Goal: Task Accomplishment & Management: Use online tool/utility

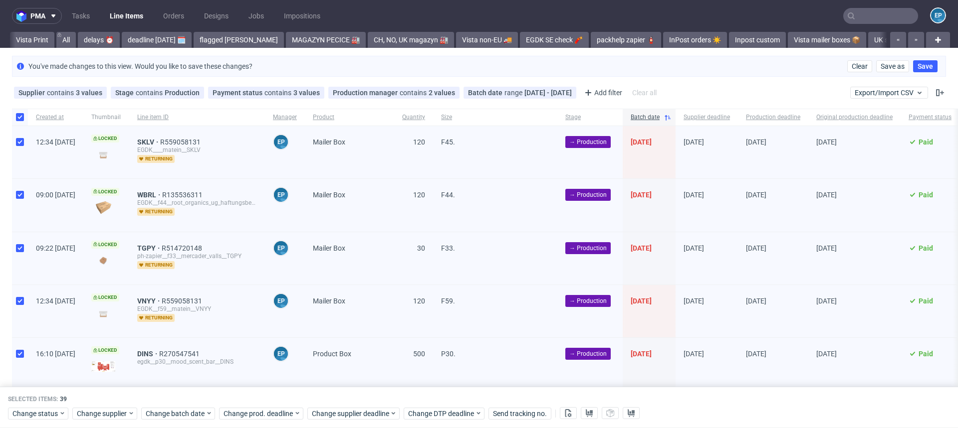
scroll to position [0, 944]
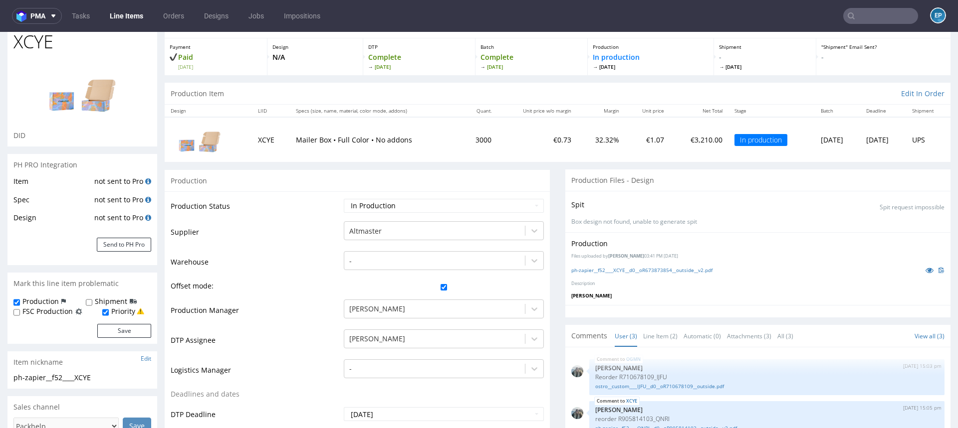
scroll to position [232, 0]
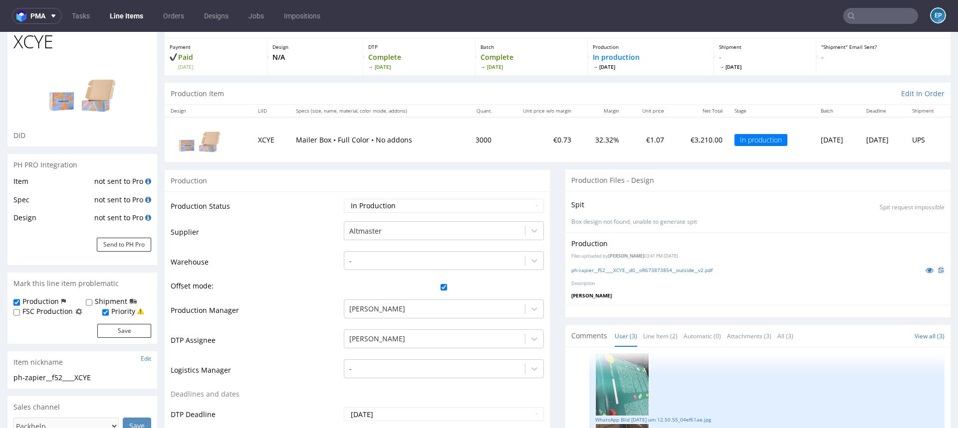
click at [121, 20] on link "Line Items" at bounding box center [126, 16] width 45 height 16
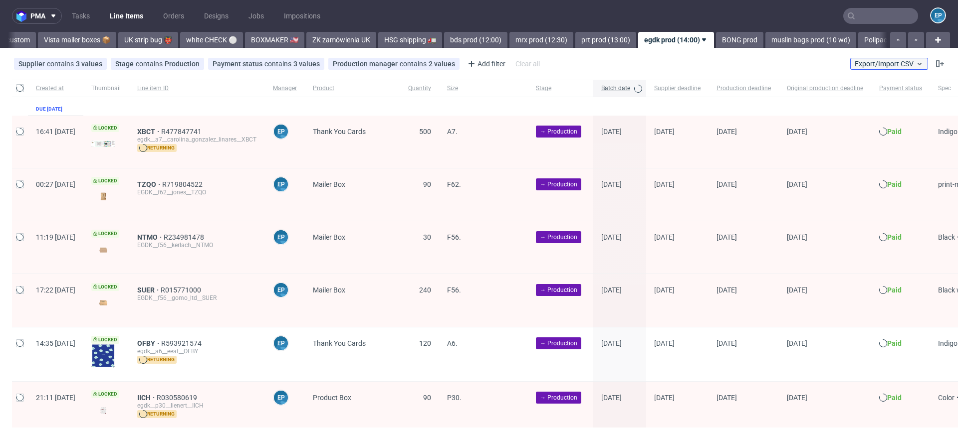
click at [873, 60] on span "Export/Import CSV" at bounding box center [888, 64] width 69 height 8
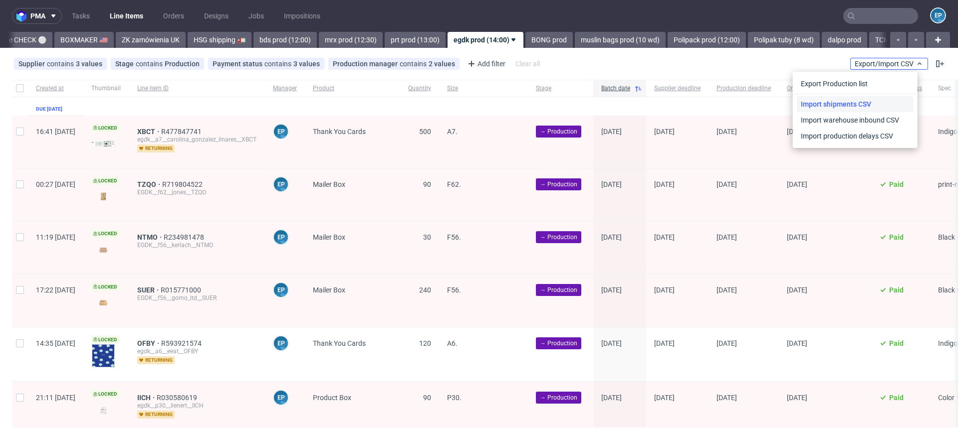
scroll to position [0, 944]
click at [862, 101] on link "Import shipments CSV" at bounding box center [855, 104] width 117 height 16
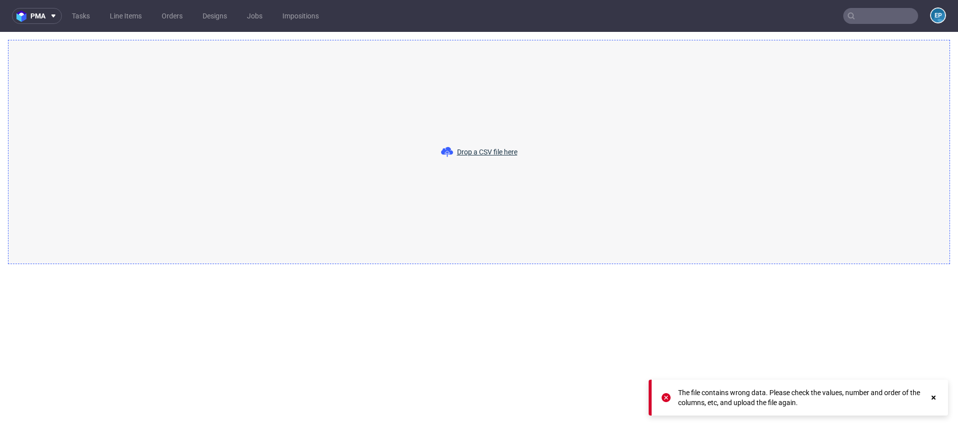
click at [418, 143] on div "Drop a CSV file here" at bounding box center [479, 152] width 942 height 224
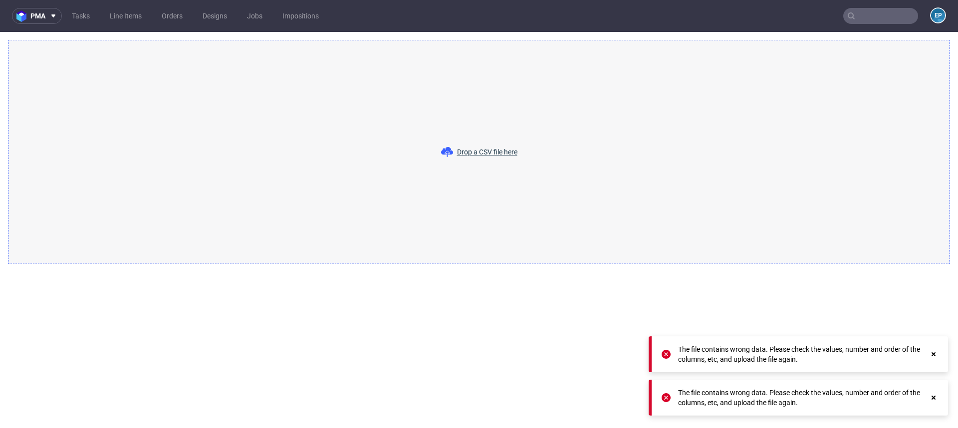
click at [322, 157] on div "Drop a CSV file here" at bounding box center [479, 152] width 942 height 224
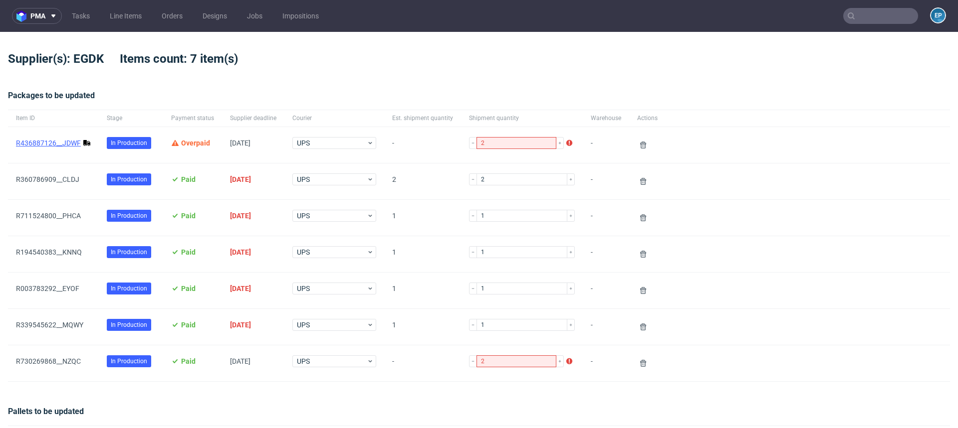
click at [68, 142] on link "R436887126__JDWF" at bounding box center [48, 143] width 65 height 8
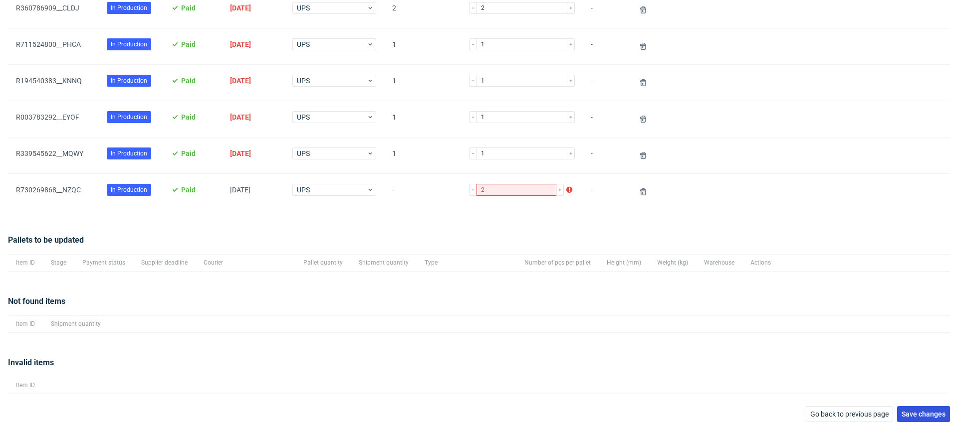
click at [919, 411] on span "Save changes" at bounding box center [923, 414] width 44 height 7
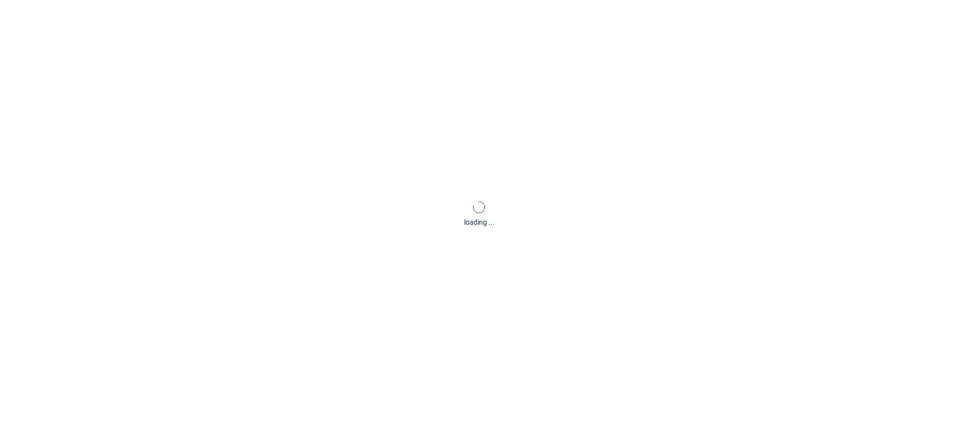
scroll to position [48, 0]
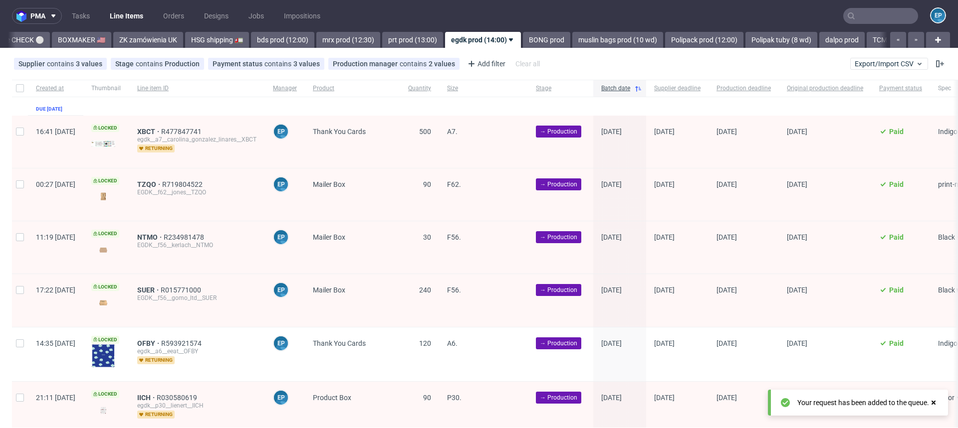
scroll to position [0, 944]
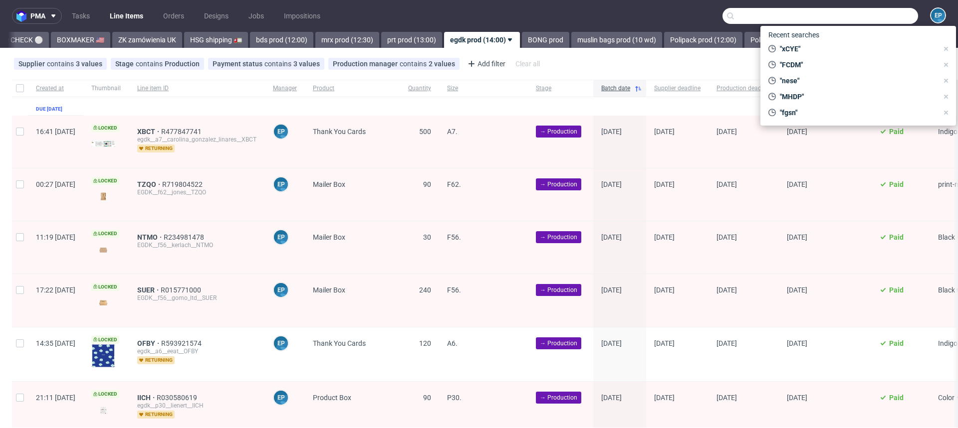
click at [857, 17] on input "text" at bounding box center [820, 16] width 196 height 16
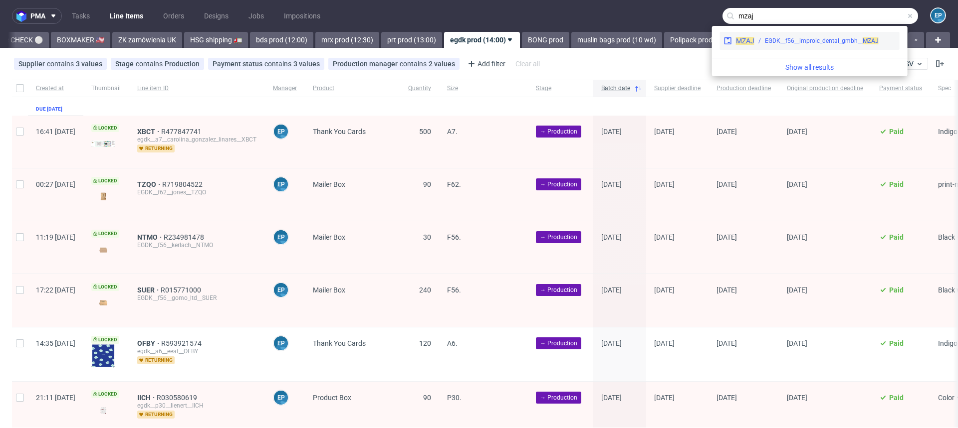
type input "mzaj"
click at [793, 44] on div "EGDK__f56__improic_dental_gmbh__ MZAJ" at bounding box center [822, 40] width 114 height 9
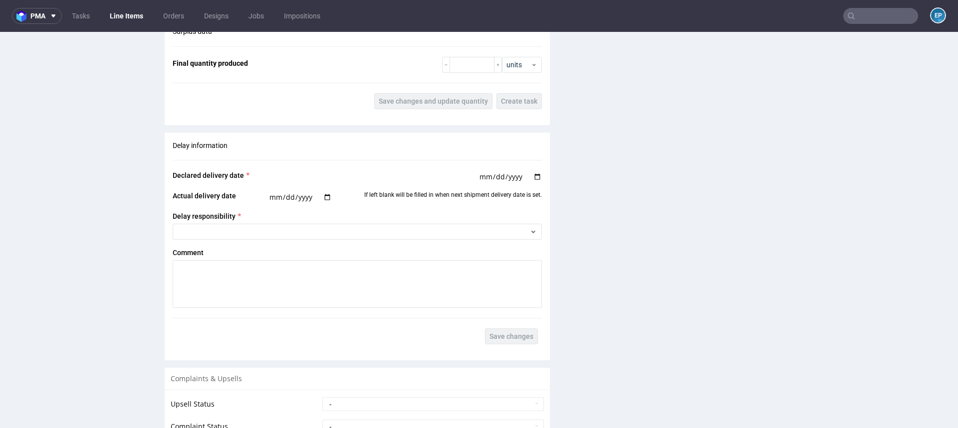
scroll to position [1037, 0]
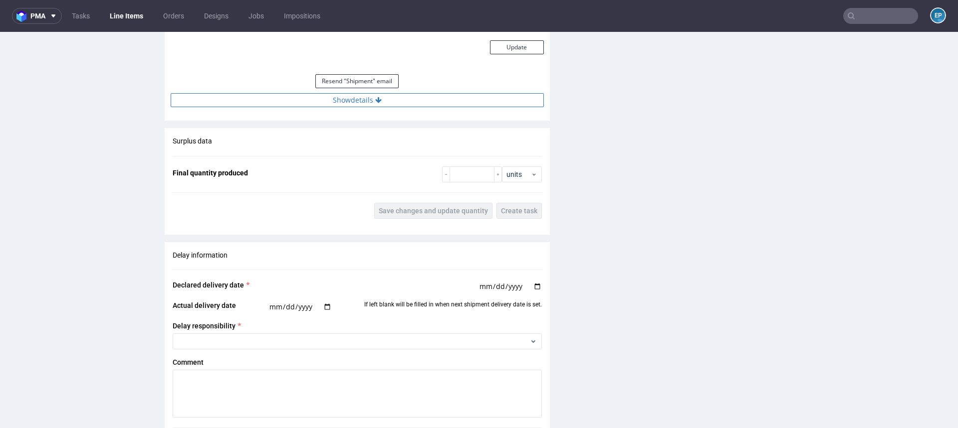
click at [386, 100] on button "Show details" at bounding box center [357, 100] width 373 height 14
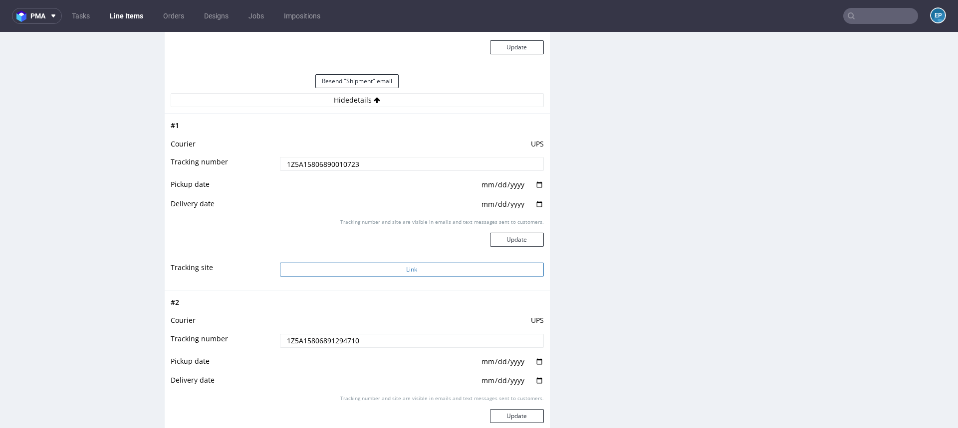
click at [385, 269] on button "Link" at bounding box center [412, 270] width 264 height 14
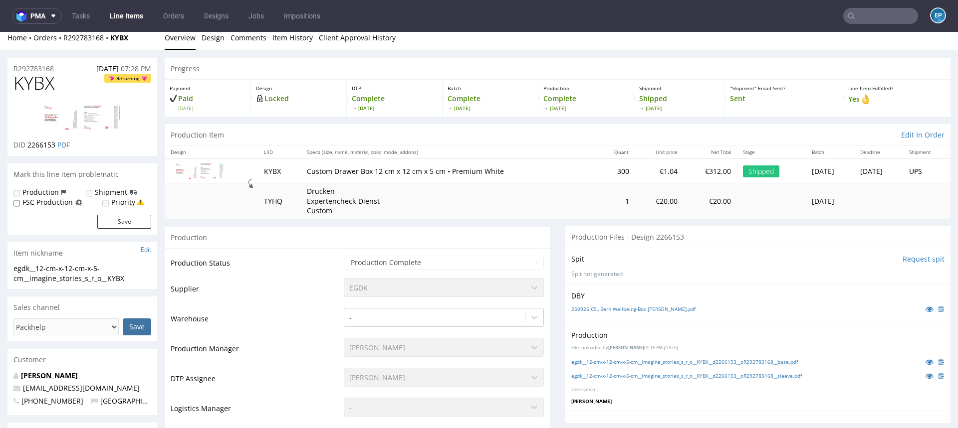
scroll to position [0, 0]
